Goal: Information Seeking & Learning: Check status

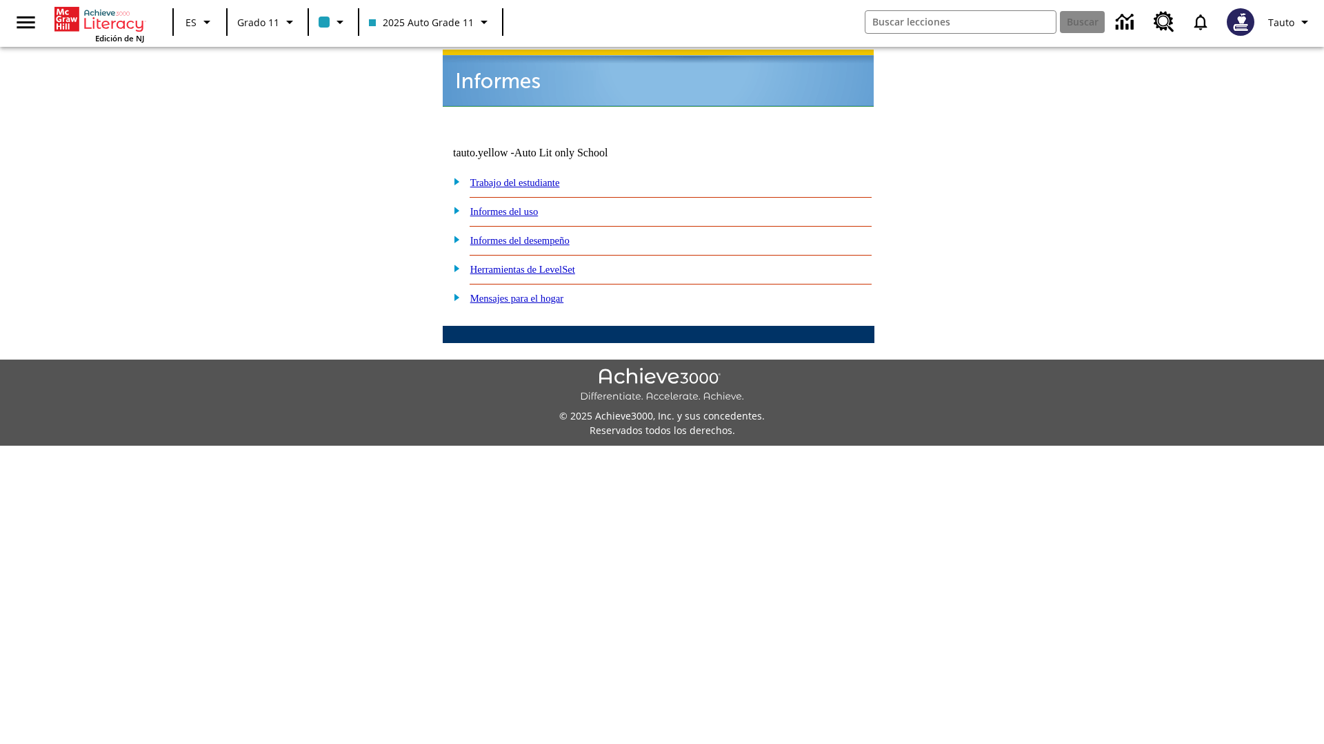
click at [515, 206] on link "Informes del uso" at bounding box center [504, 211] width 68 height 11
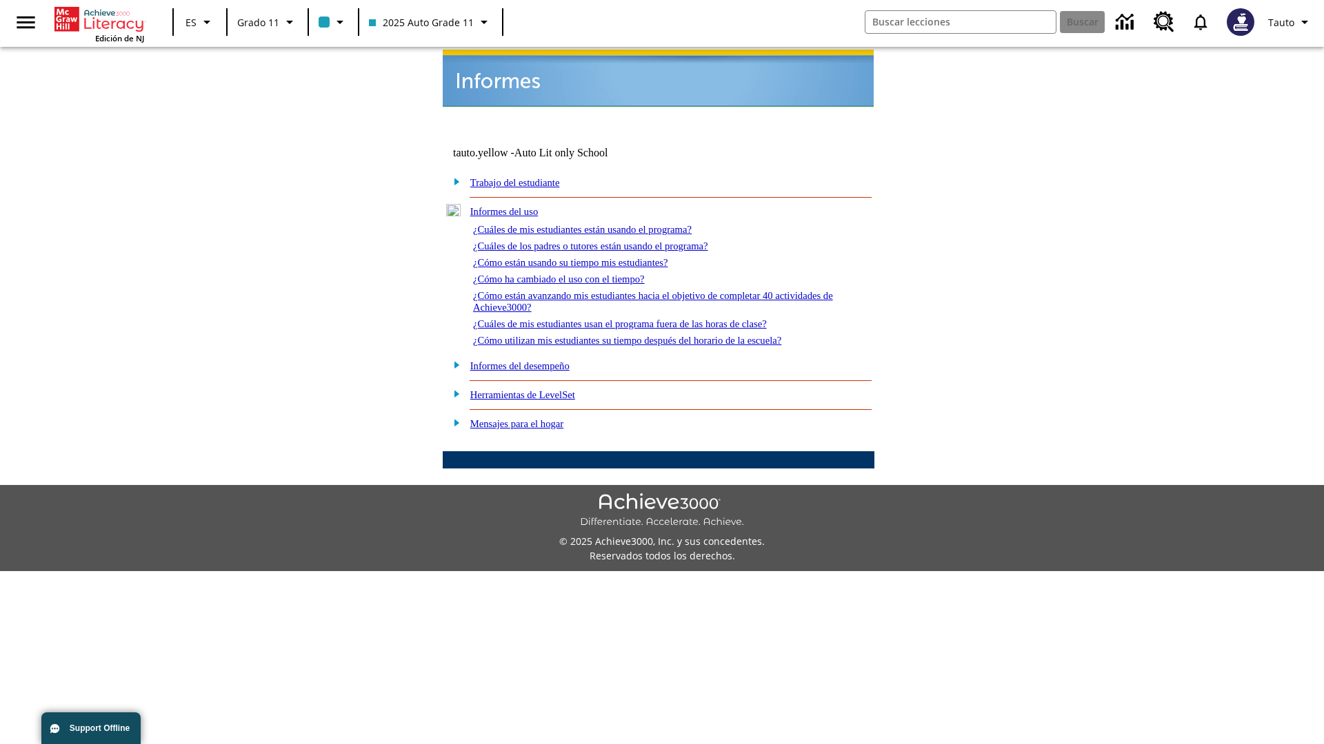
click at [601, 224] on link "¿Cuáles de mis estudiantes están usando el programa?" at bounding box center [582, 229] width 219 height 11
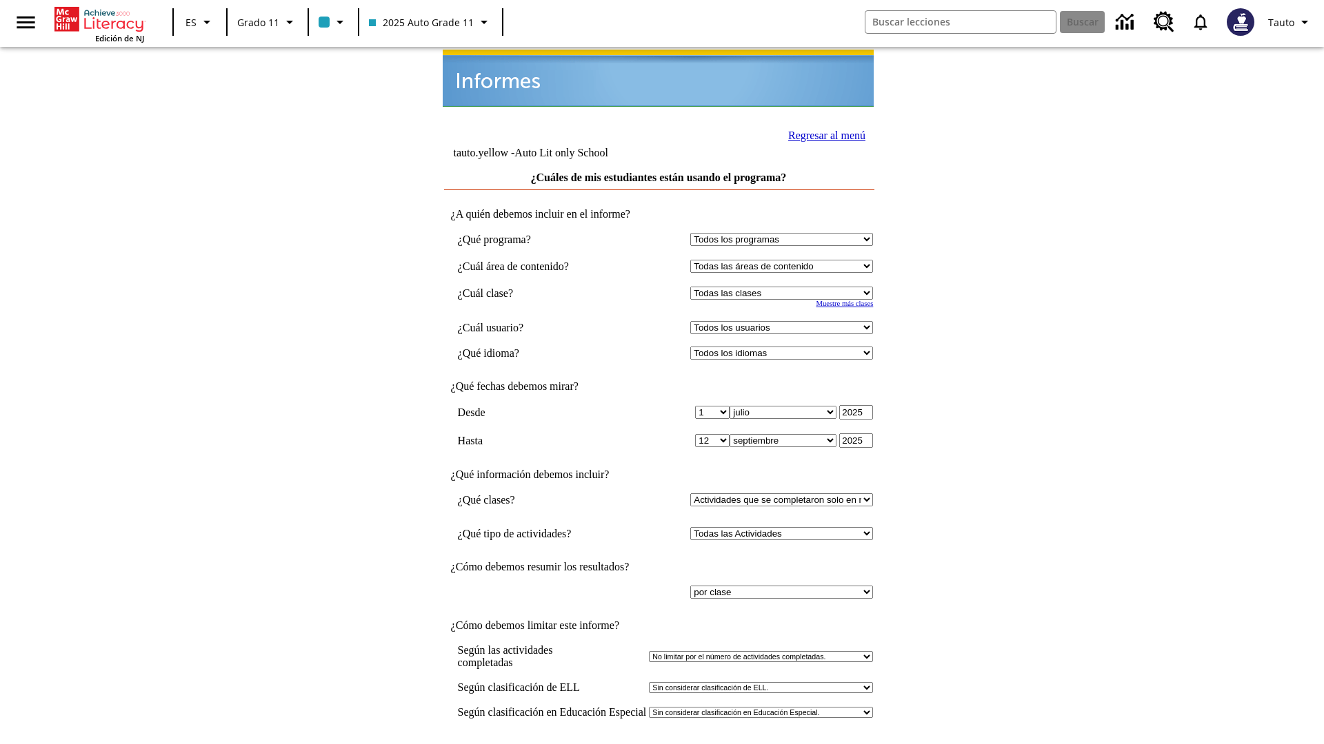
select select "11133141"
select select "21437114"
click at [822, 134] on link "Regresar al menú" at bounding box center [826, 136] width 77 height 12
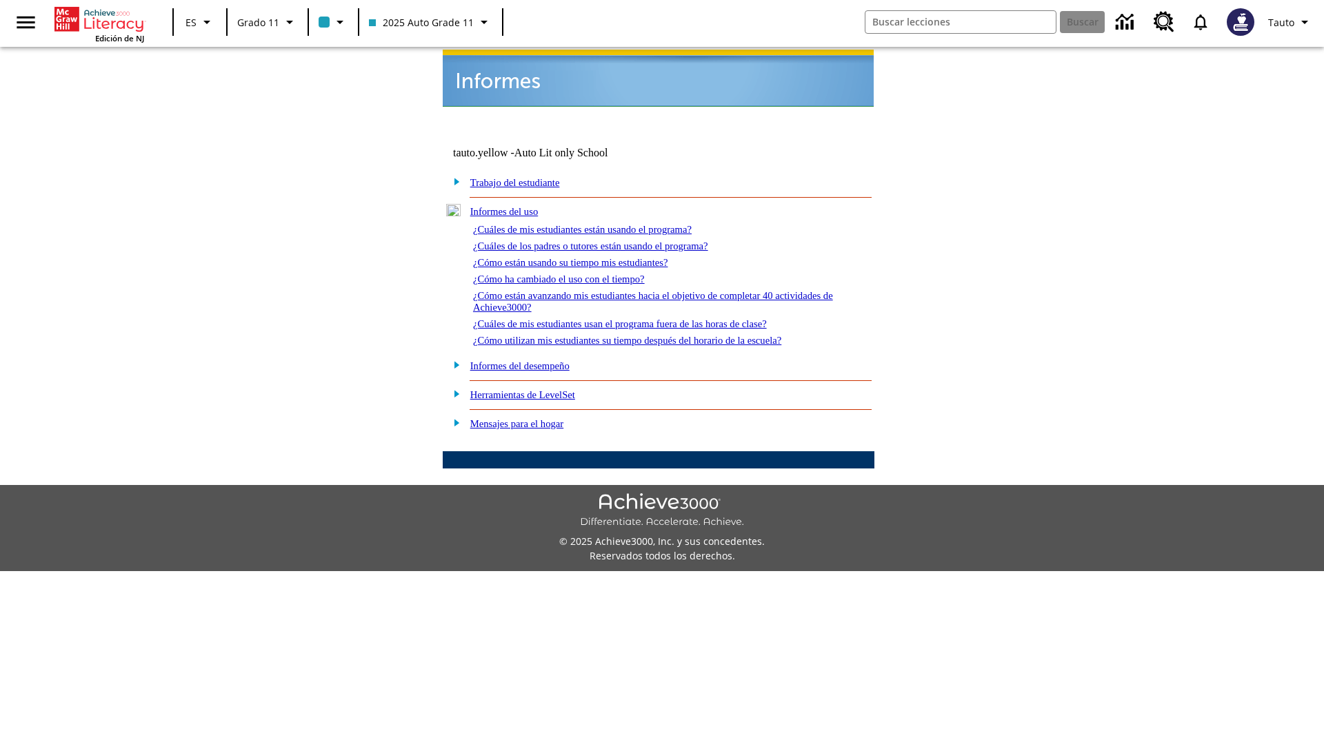
click at [610, 241] on link "¿Cuáles de los padres o tutores están usando el programa?" at bounding box center [590, 246] width 235 height 11
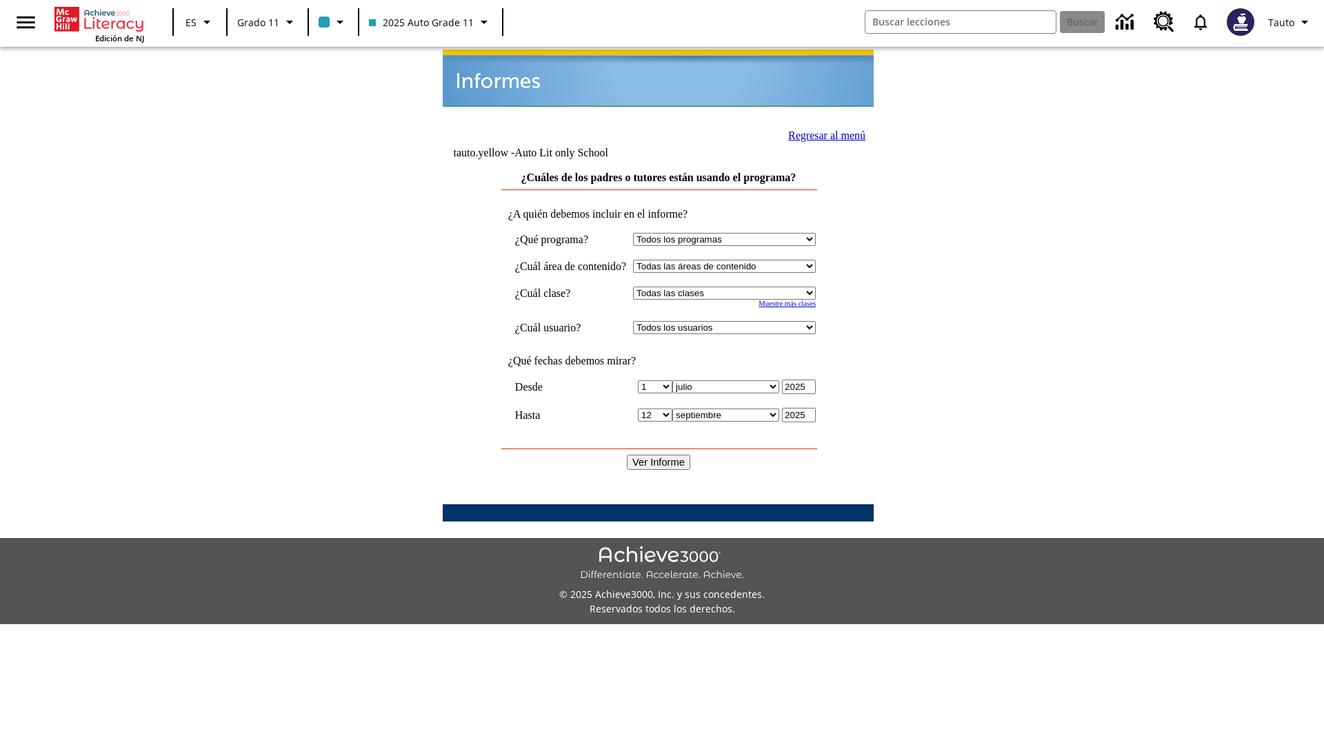
click at [737, 287] on select "Seleccionar una clase: Todas las clases 2025 Auto Grade 11 205 Auto Grade 11 Sa…" at bounding box center [724, 293] width 183 height 13
select select "11133141"
click at [737, 321] on select "Todos los usuarios Puma, Sautoen Puma, Sautoes Puma, Sautoss Twoclasses, Sautoe…" at bounding box center [724, 327] width 183 height 13
select select "21437114"
click at [659, 455] on input "Ver Informe" at bounding box center [658, 462] width 63 height 15
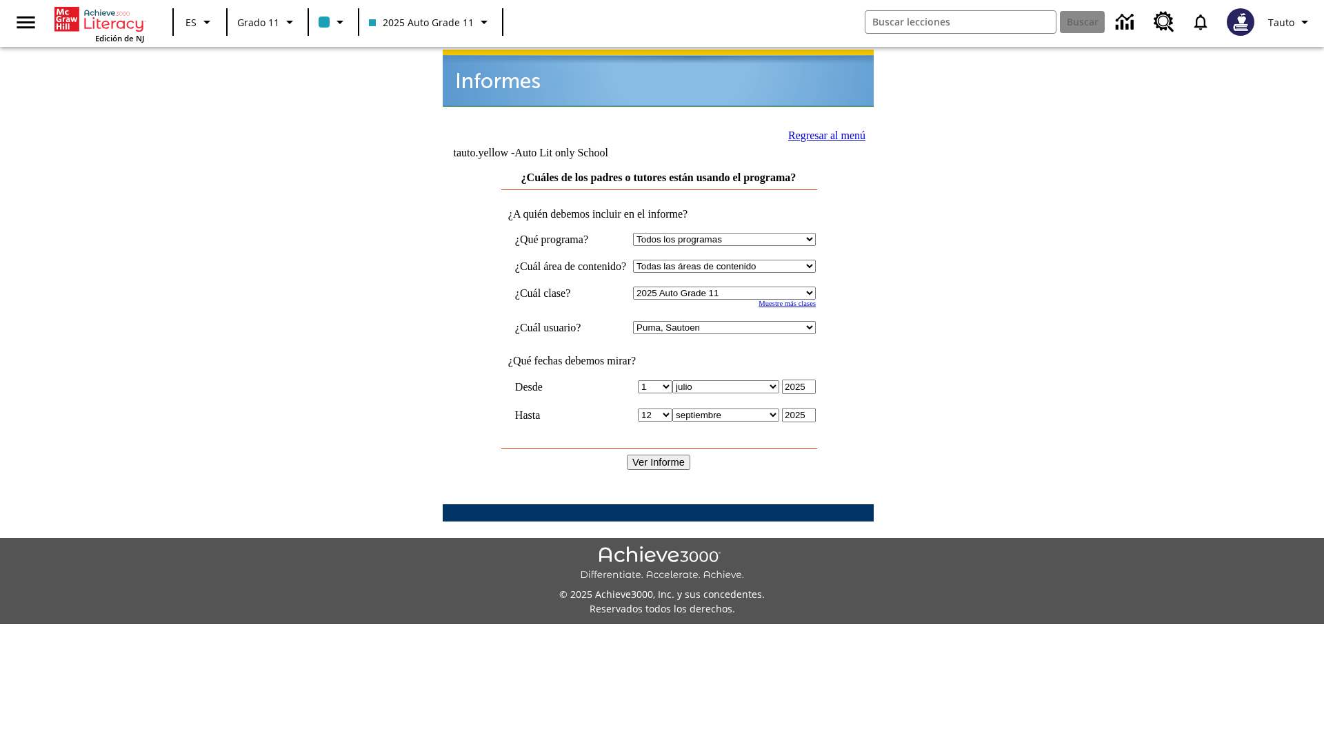
click at [821, 134] on link "Regresar al menú" at bounding box center [826, 136] width 77 height 12
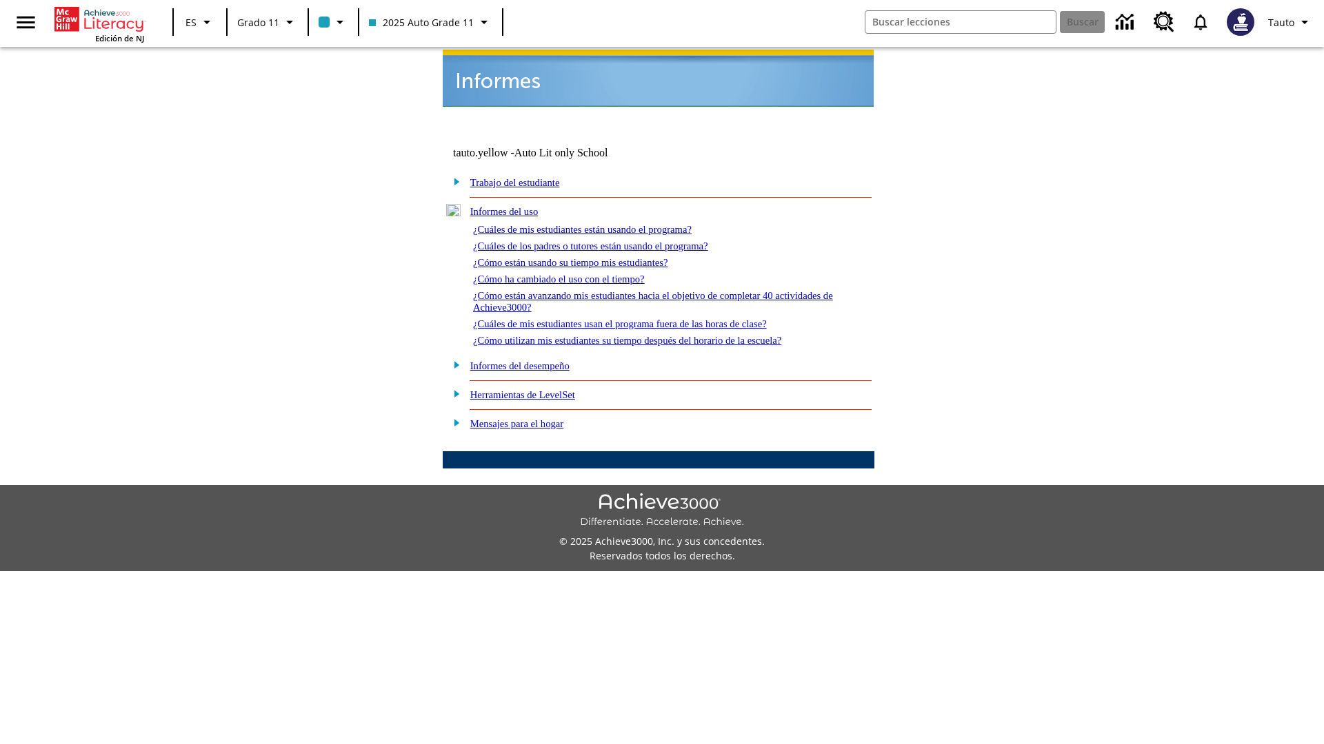
click at [587, 257] on link "¿Cómo están usando su tiempo mis estudiantes?" at bounding box center [570, 262] width 195 height 11
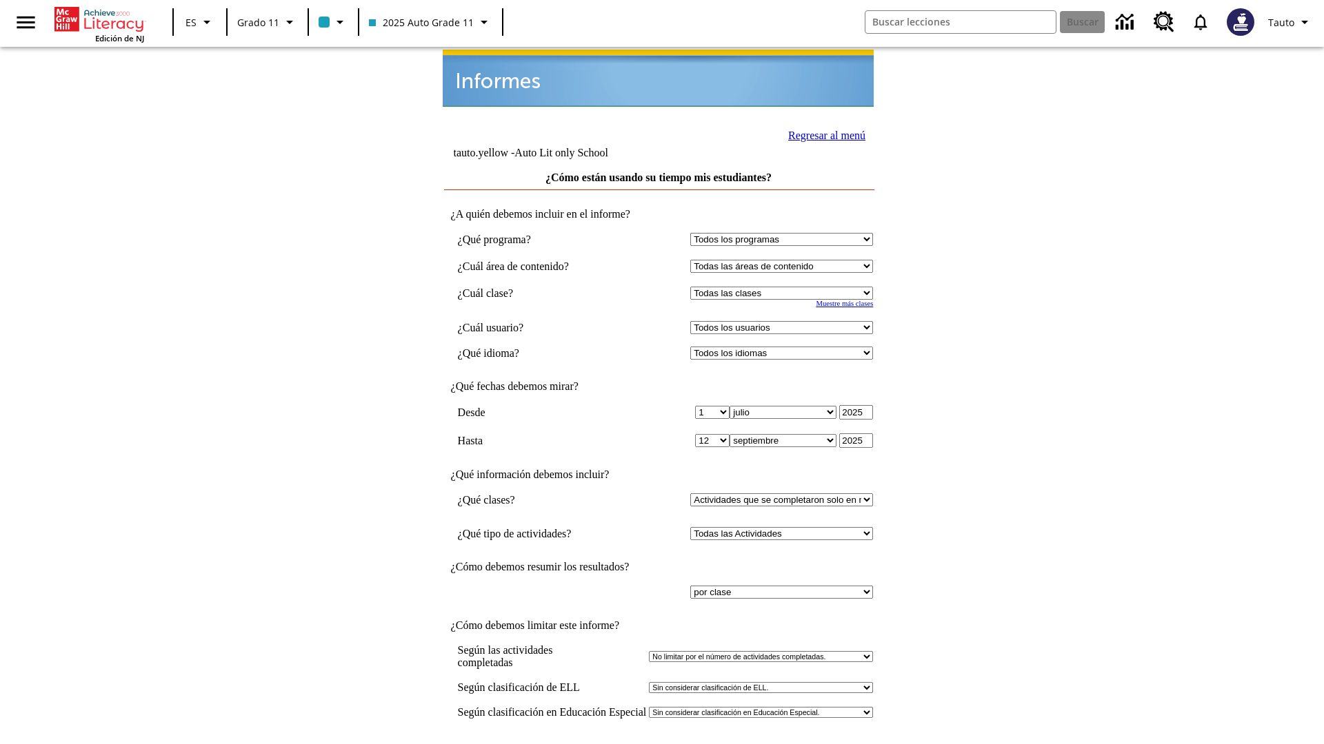
click at [784, 287] on select "Seleccionar una clase: Todas las clases 2025 Auto Grade 11 205 Auto Grade 11 Sa…" at bounding box center [781, 293] width 183 height 13
select select "11133141"
select select "21437114"
click at [822, 134] on link "Regresar al menú" at bounding box center [826, 136] width 77 height 12
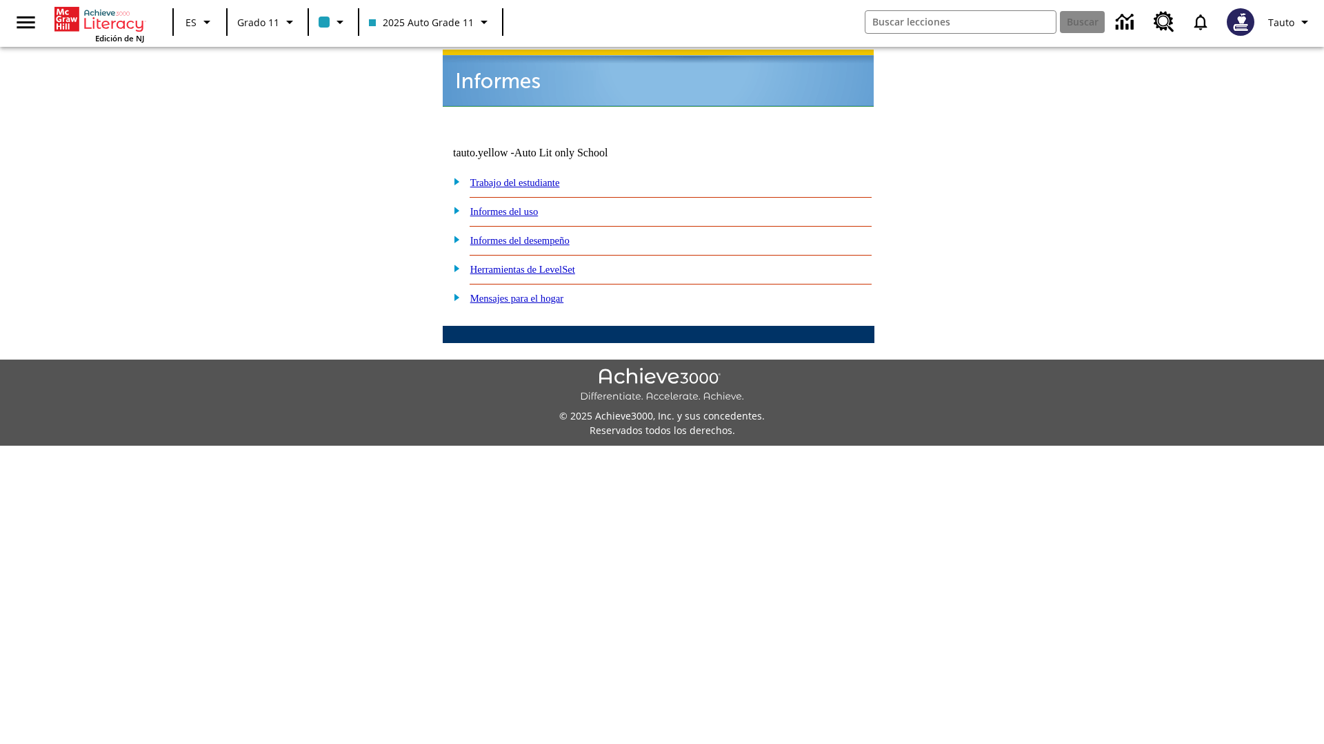
click at [0, 0] on link "¿Cómo ha cambiado el uso con el tiempo?" at bounding box center [0, 0] width 0 height 0
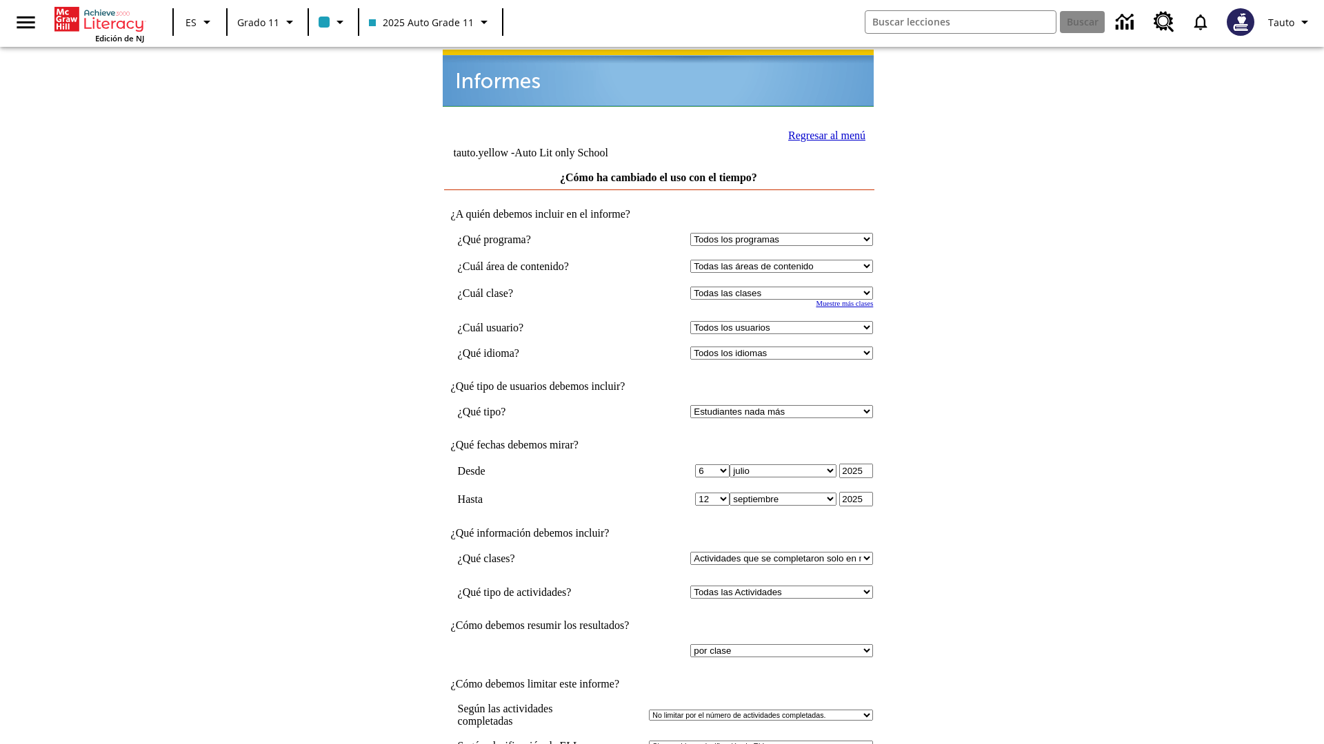
click at [784, 287] on select "Seleccionar una clase: Todas las clases 2025 Auto Grade 11 205 Auto Grade 11 Sa…" at bounding box center [781, 293] width 183 height 13
select select "11133141"
click at [784, 321] on select "Todos los usuarios Puma, Sautoen Puma, Sautoes Puma, Sautoss Twoclasses, Sautoe…" at bounding box center [781, 327] width 183 height 13
select select "21437114"
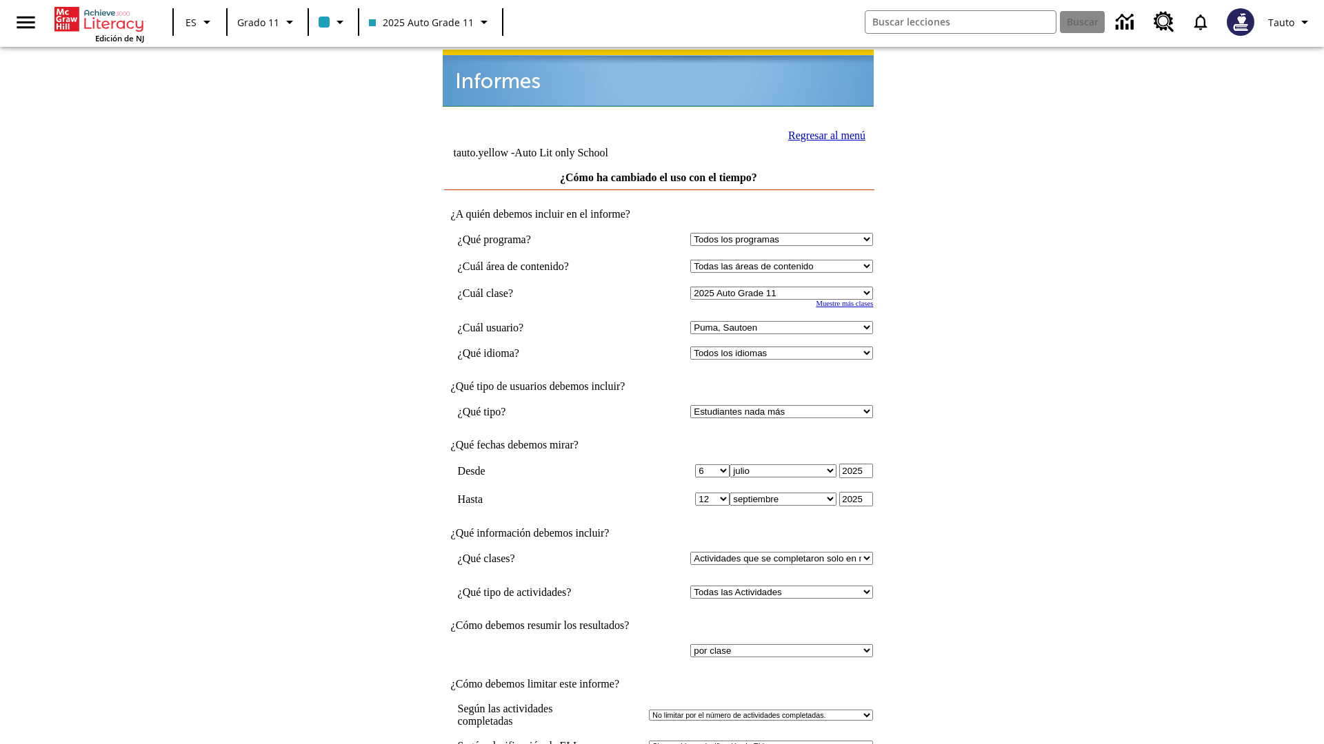
click at [822, 134] on link "Regresar al menú" at bounding box center [826, 136] width 77 height 12
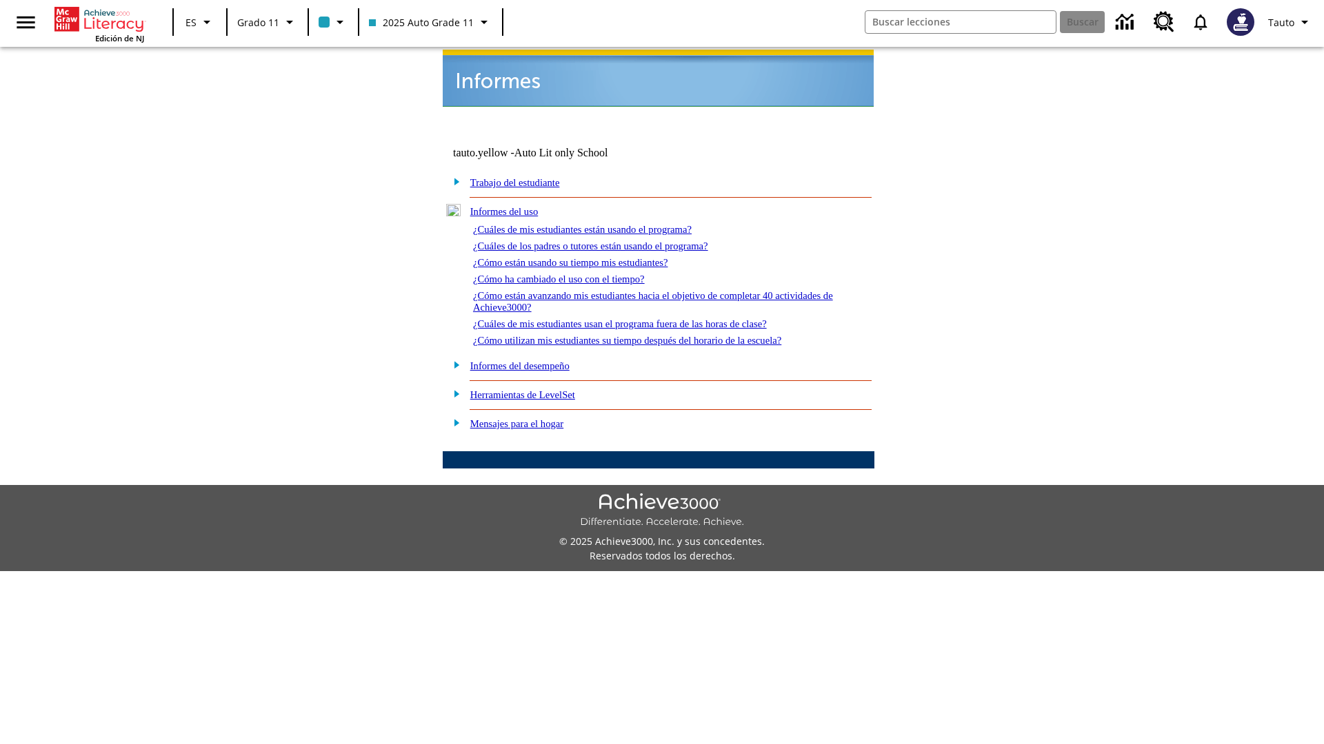
click at [647, 290] on link "¿Cómo están avanzando mis estudiantes hacia el objetivo de completar 40 activid…" at bounding box center [653, 301] width 360 height 23
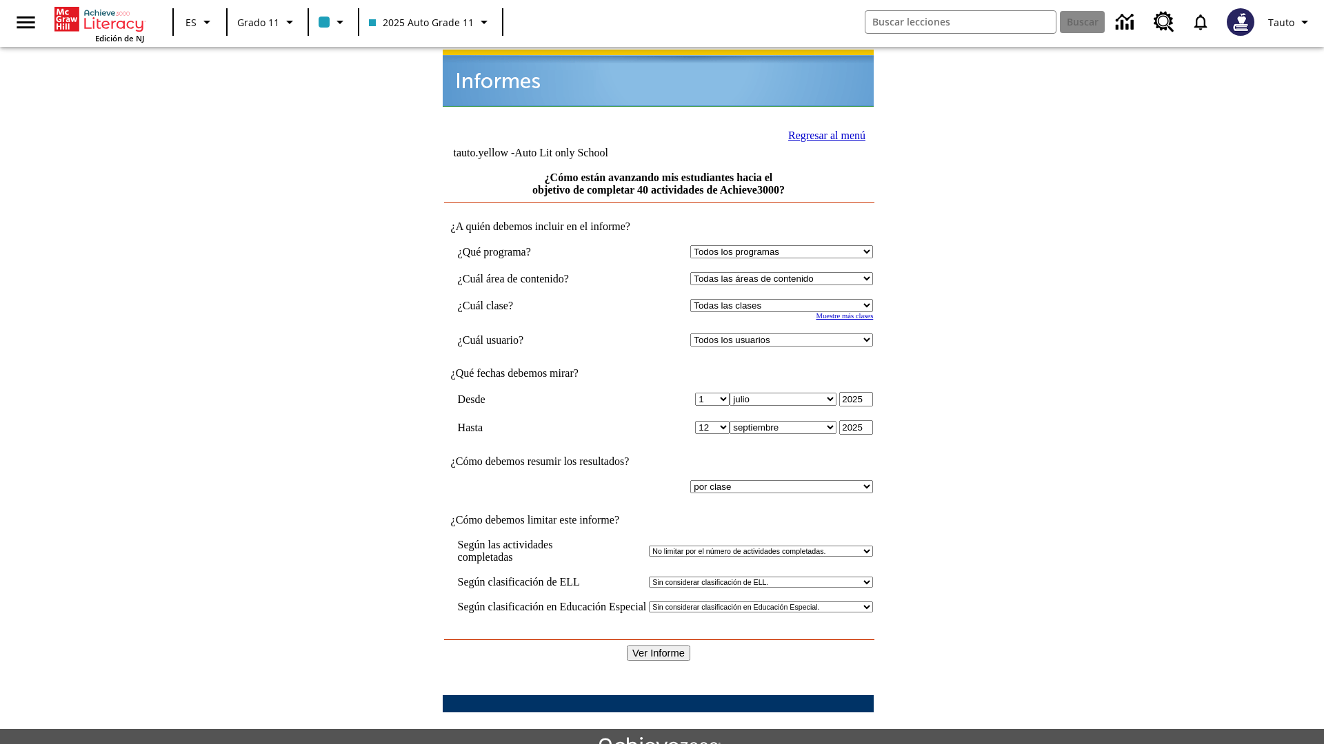
click at [784, 299] on select "Seleccionar una clase: Todas las clases 2025 Auto Grade 11 205 Auto Grade 11 Sa…" at bounding box center [781, 305] width 183 height 13
select select "11133141"
select select "21437114"
click at [659, 646] on input "Ver Informe" at bounding box center [658, 653] width 63 height 15
click at [822, 134] on link "Regresar al menú" at bounding box center [826, 136] width 77 height 12
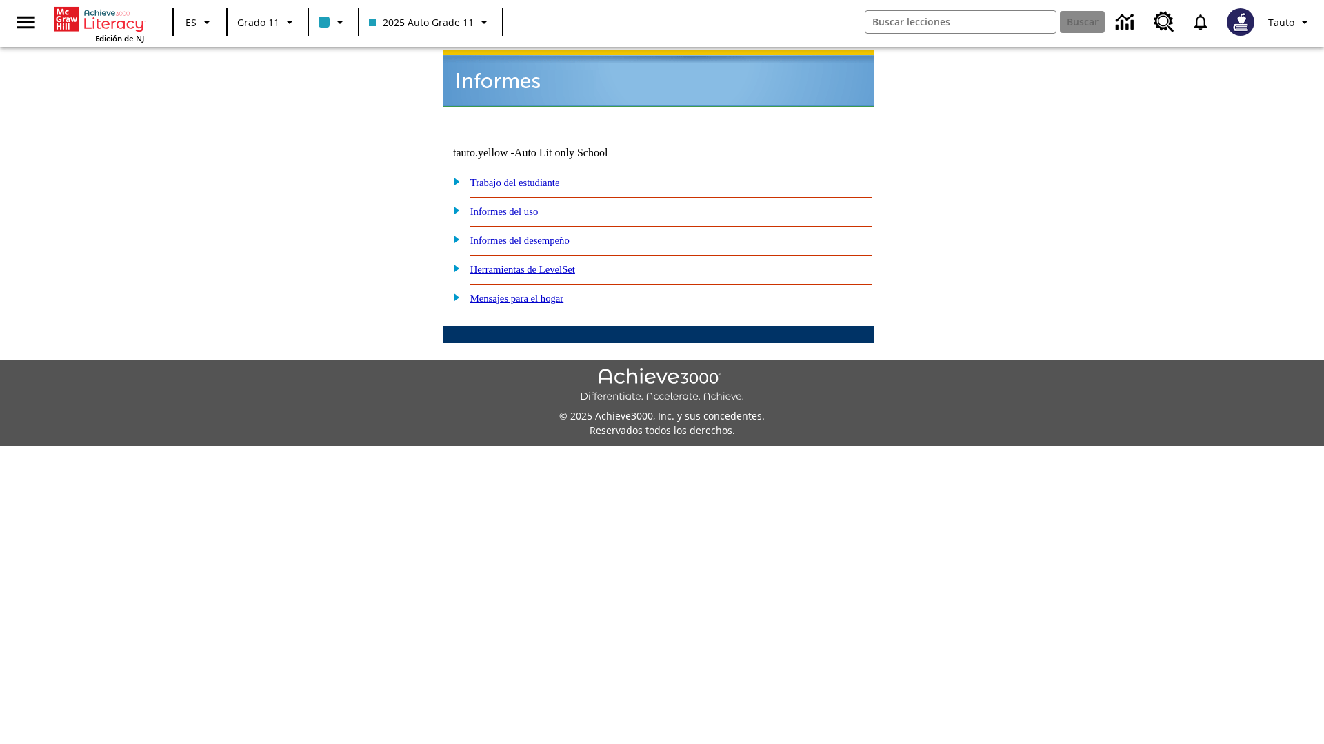
click at [0, 0] on link "¿Cuáles de mis estudiantes usan el programa fuera de las horas de clase?" at bounding box center [0, 0] width 0 height 0
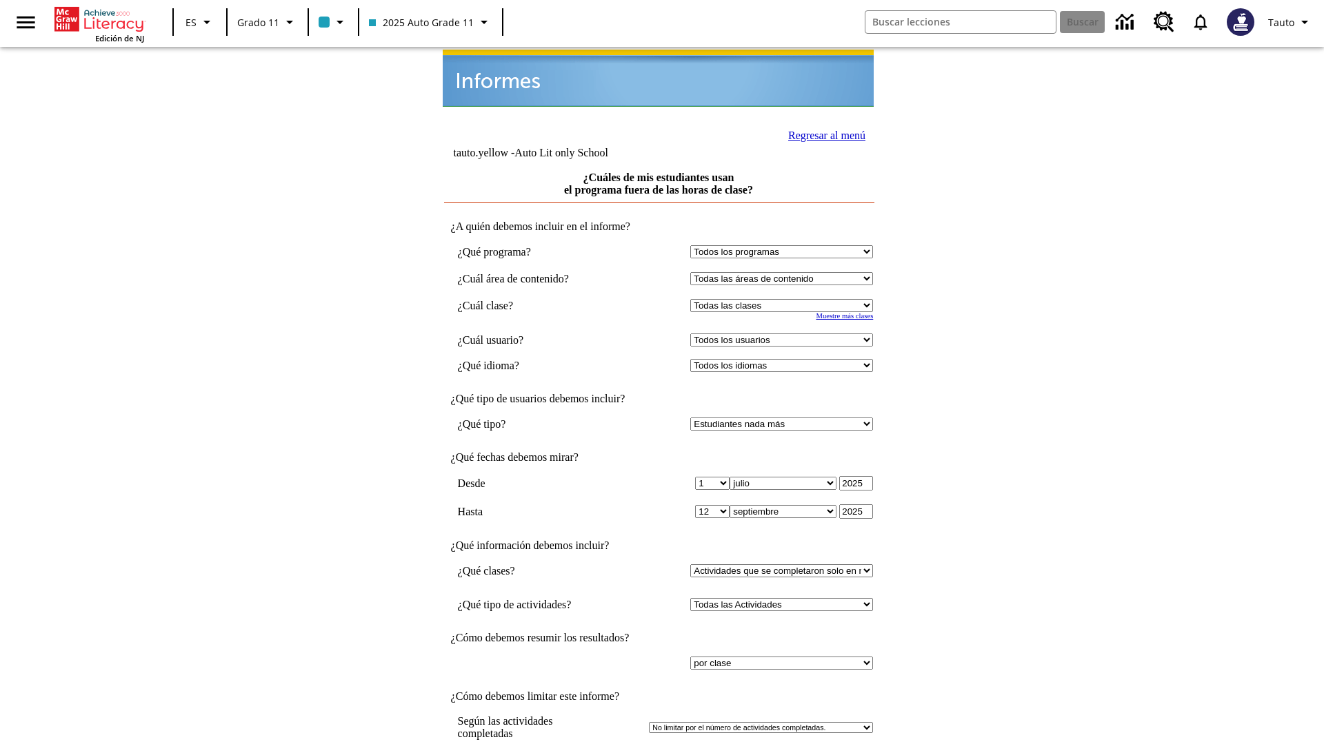
click at [784, 299] on select "Seleccionar una clase: Todas las clases 2025 Auto Grade 11 205 Auto Grade 11 Sa…" at bounding box center [781, 305] width 183 height 13
select select "11133141"
click at [784, 334] on select "Todos los usuarios Puma, Sautoen Puma, Sautoes Puma, Sautoss Twoclasses, Sautoe…" at bounding box center [781, 340] width 183 height 13
select select "21437114"
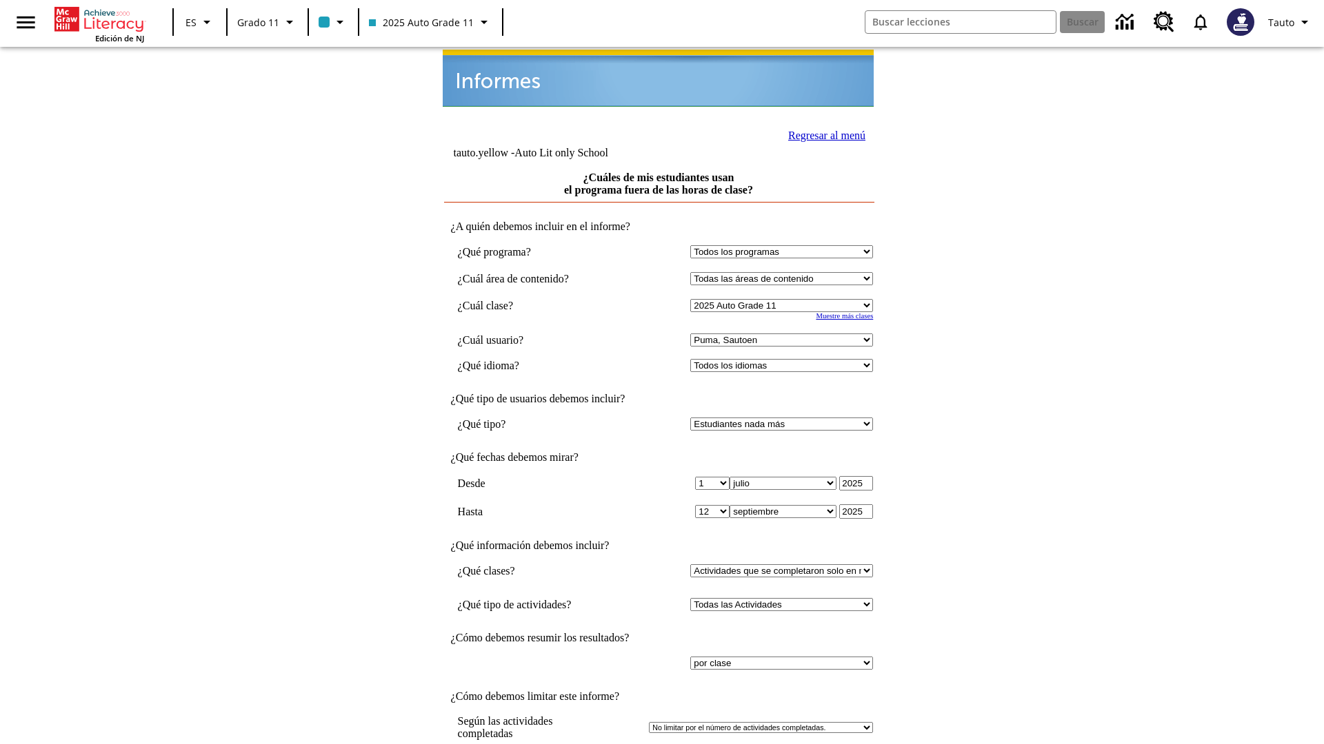
scroll to position [10, 0]
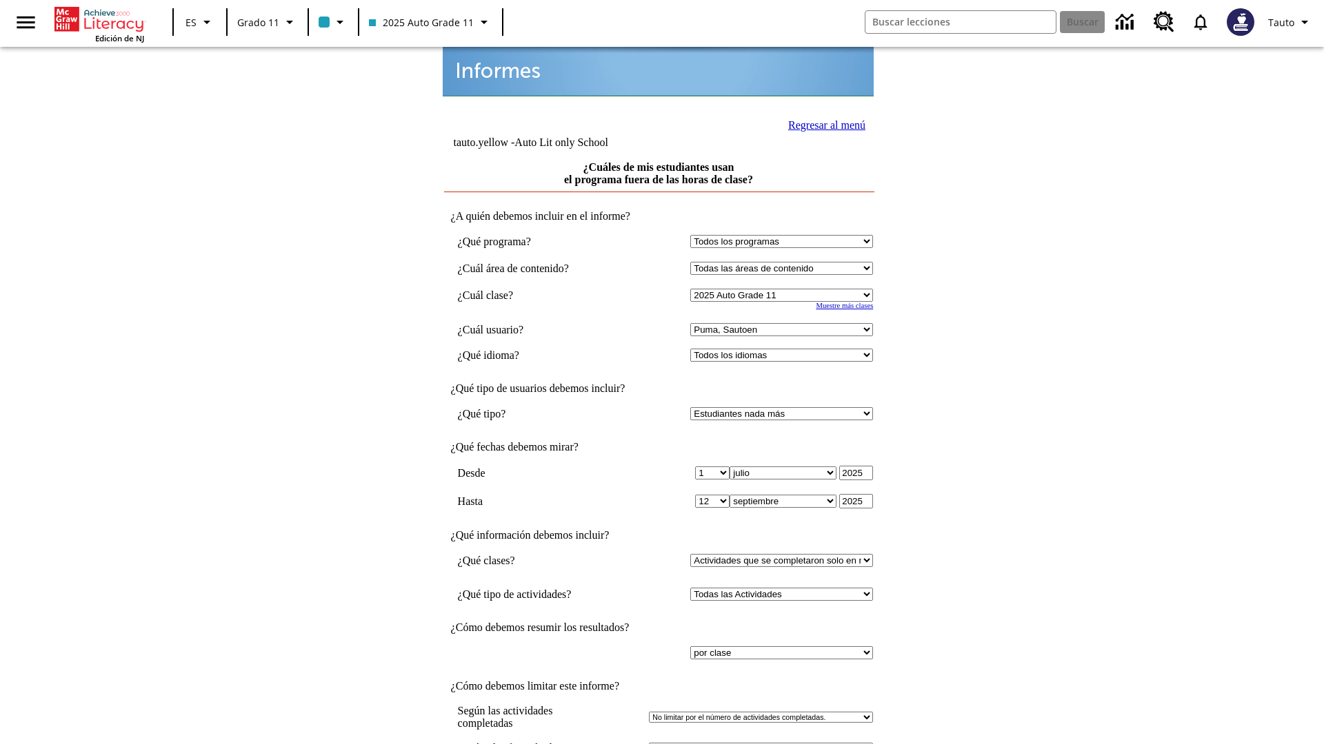
click at [822, 123] on link "Regresar al menú" at bounding box center [826, 125] width 77 height 12
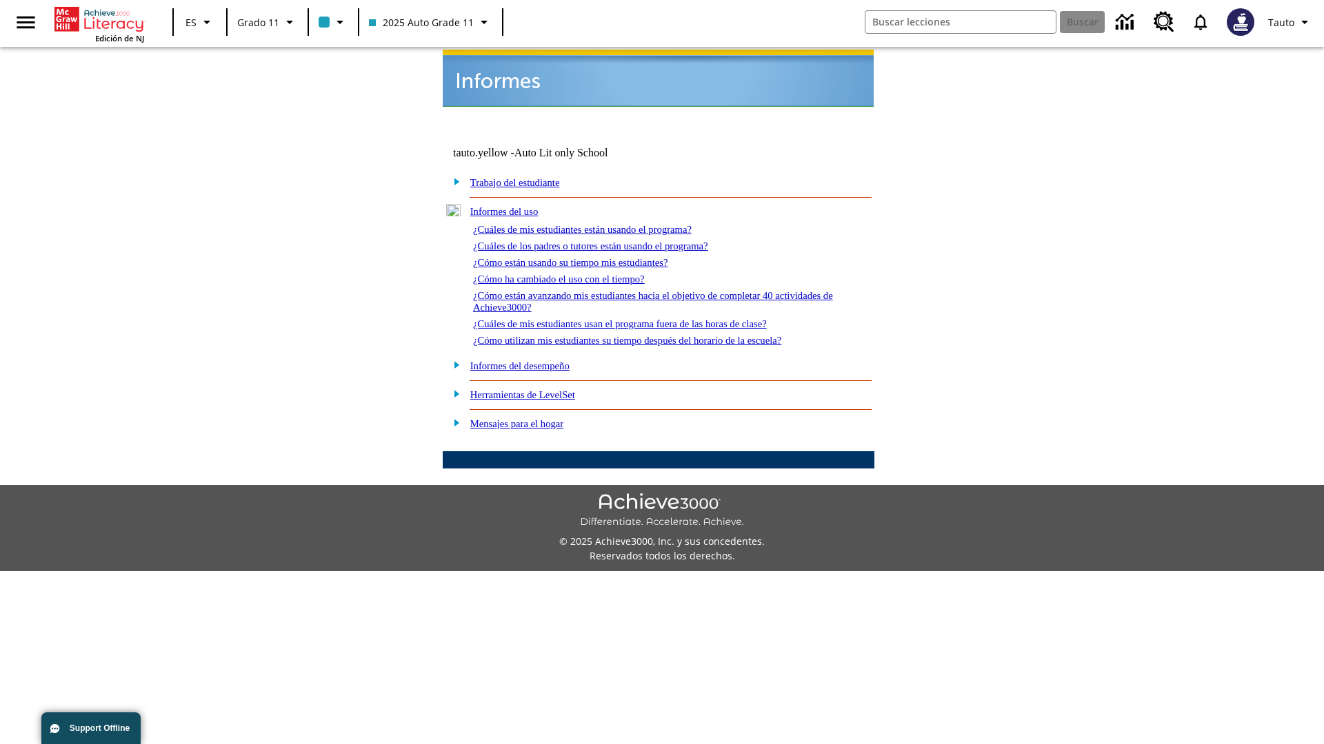
click at [651, 335] on link "¿Cómo utilizan mis estudiantes su tiempo después del horario de la escuela?" at bounding box center [627, 340] width 308 height 11
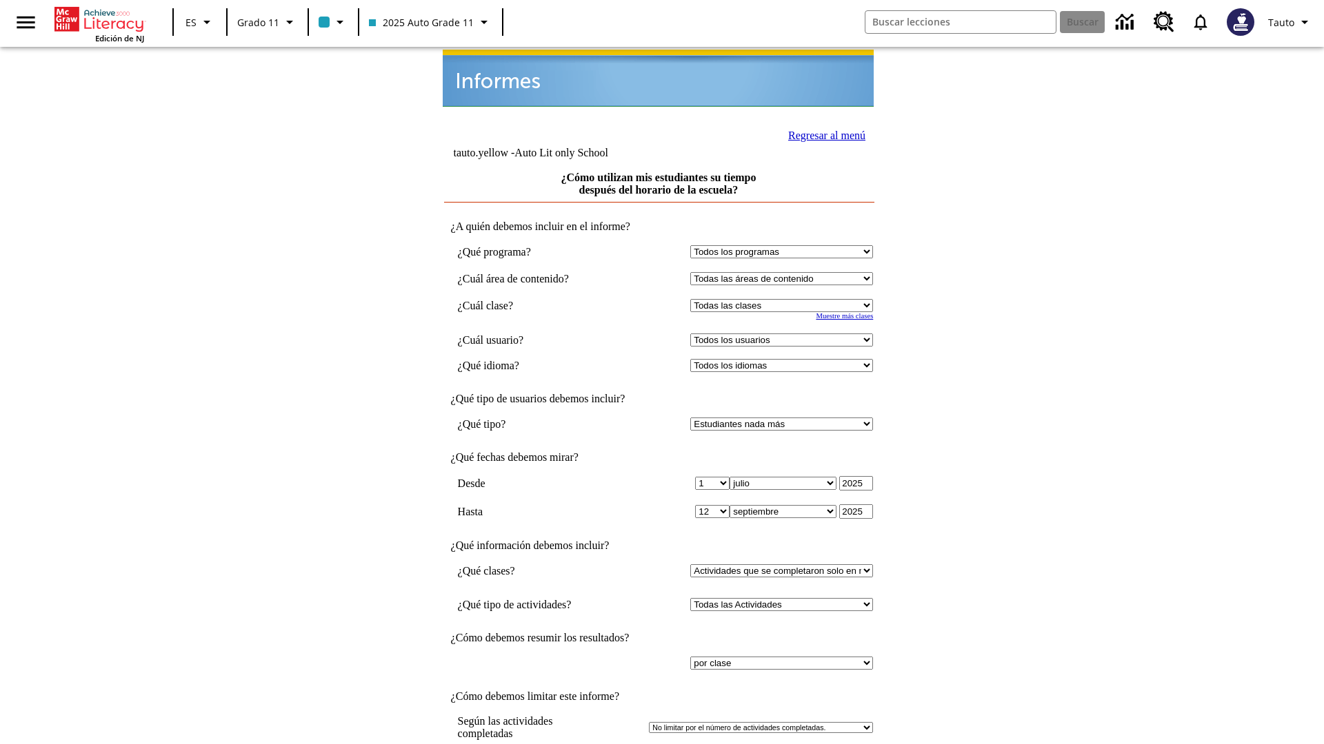
select select "11133141"
select select "21437114"
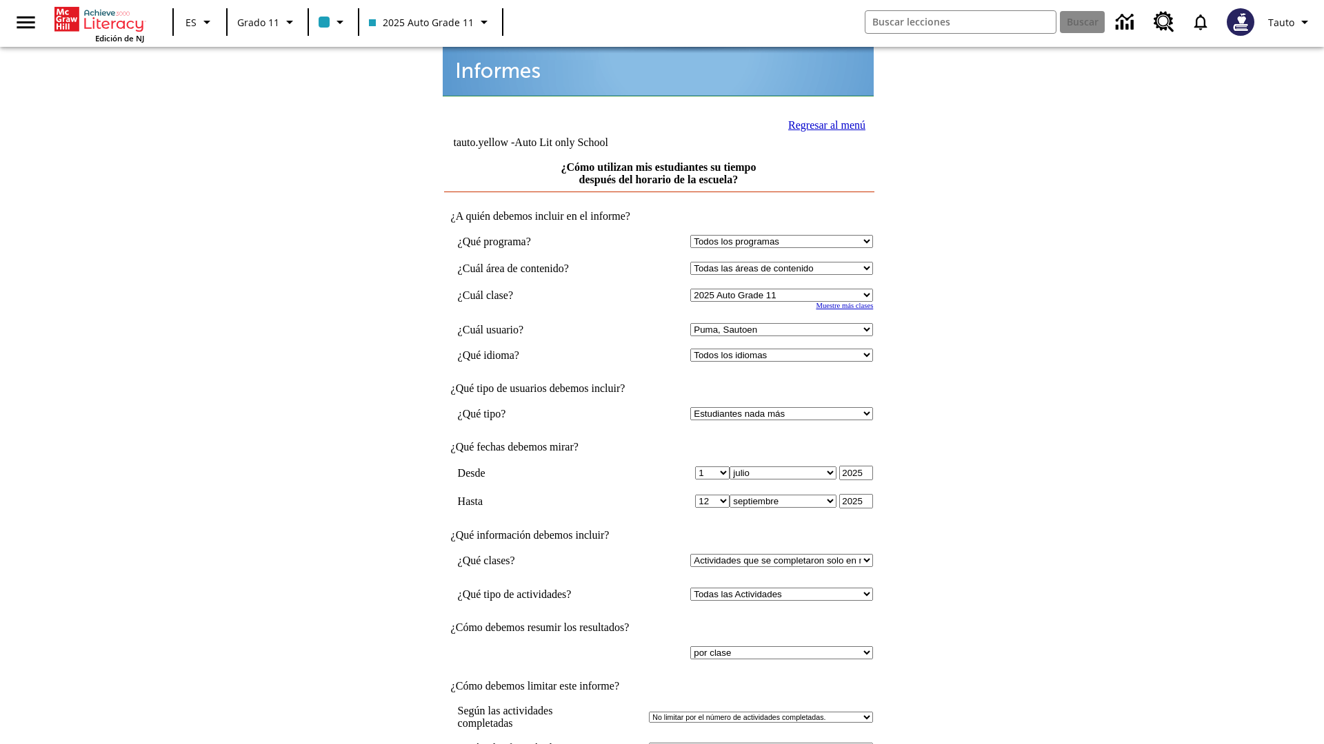
click at [822, 123] on link "Regresar al menú" at bounding box center [826, 125] width 77 height 12
